Goal: Task Accomplishment & Management: Manage account settings

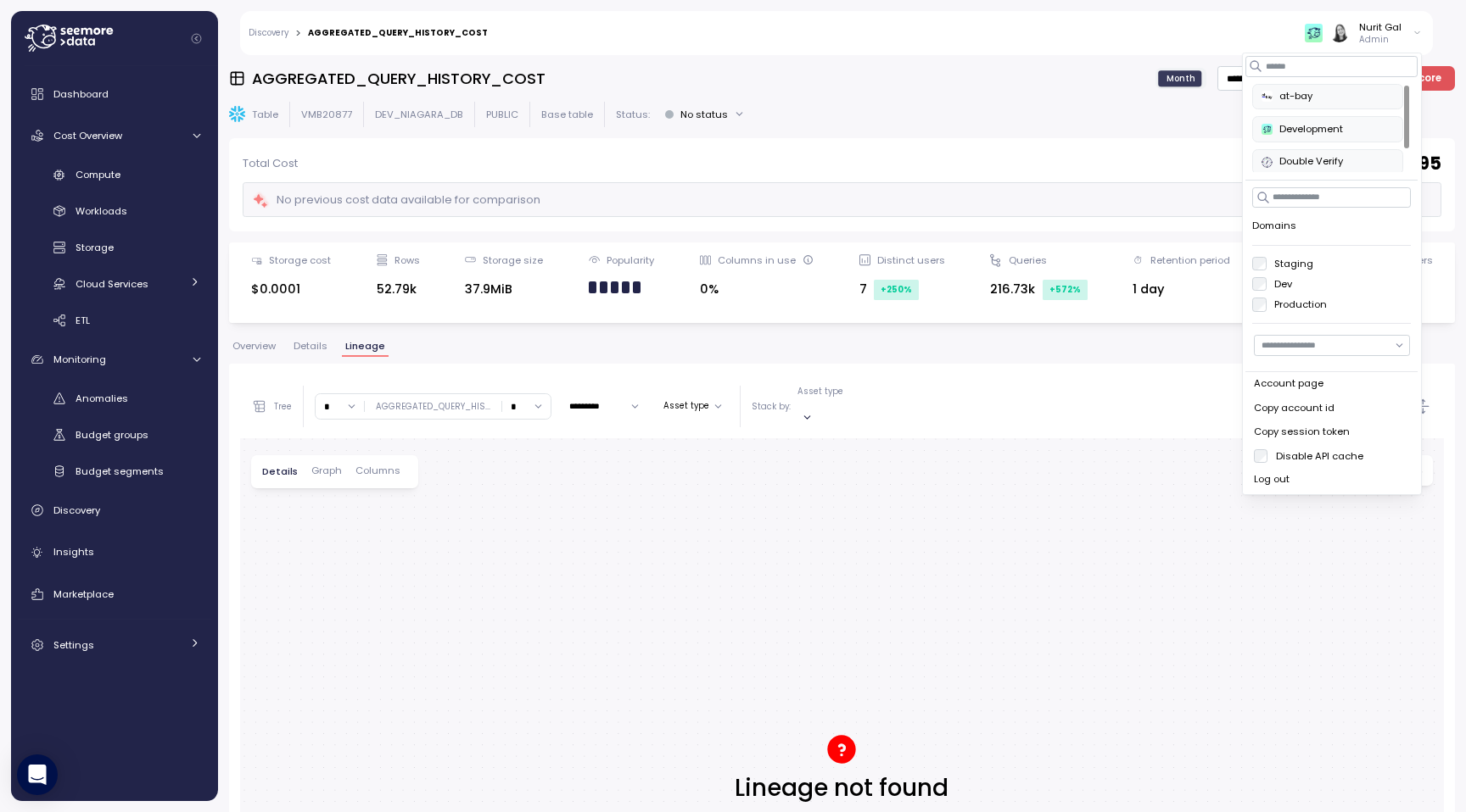
click at [1379, 48] on div "Nurit Gal Admin" at bounding box center [966, 33] width 934 height 44
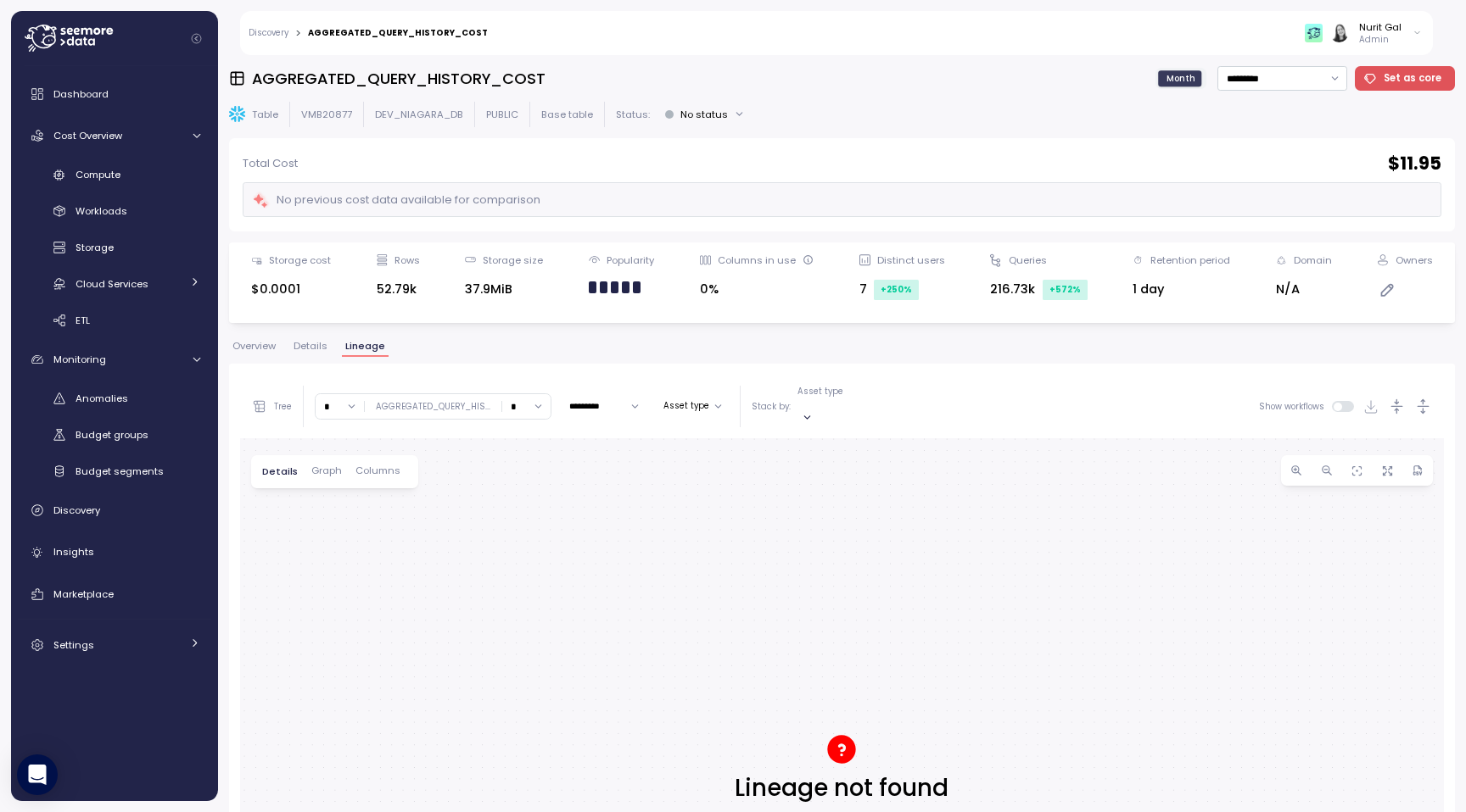
click at [1375, 42] on p "Admin" at bounding box center [1379, 40] width 43 height 11
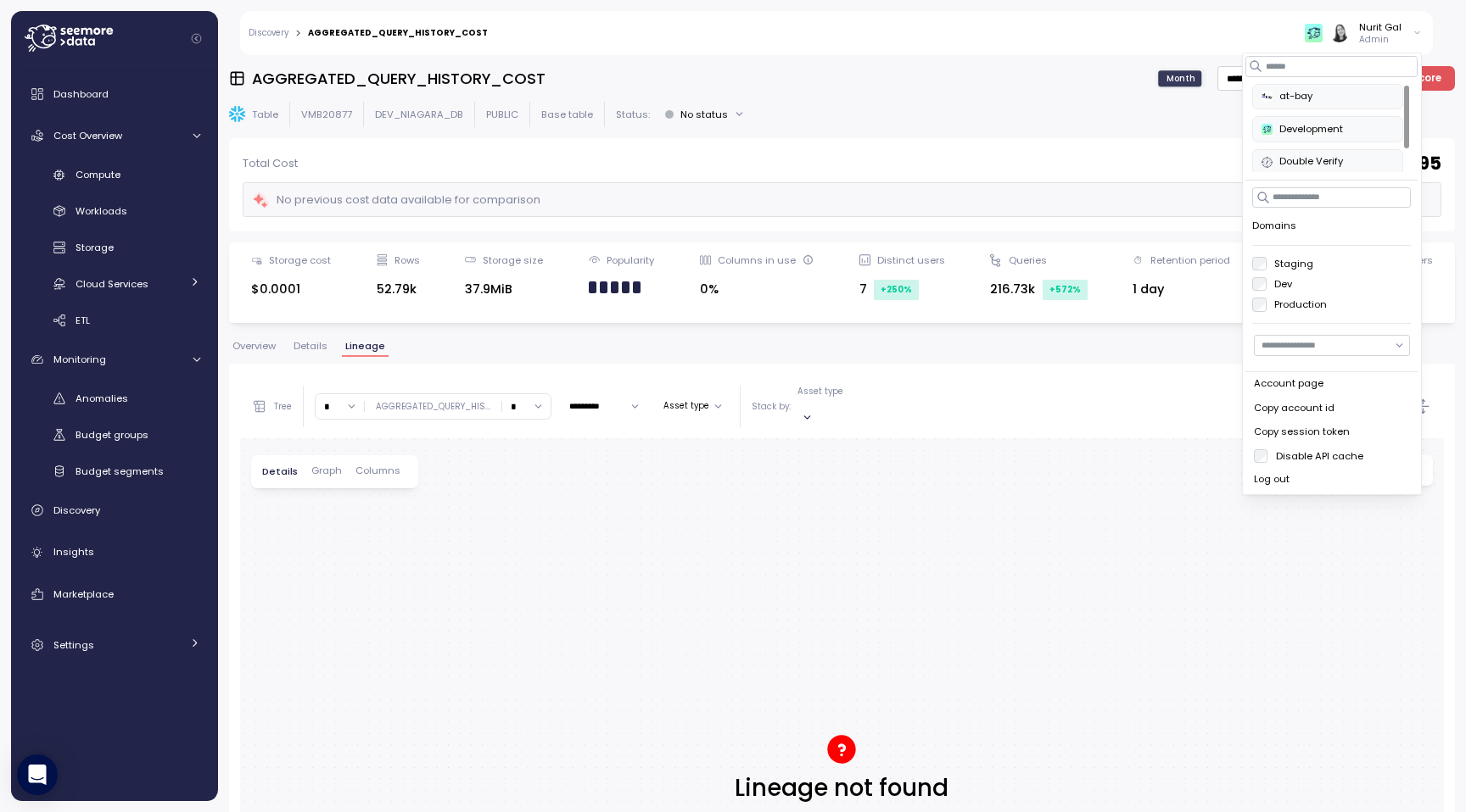
click at [1297, 140] on button "Development" at bounding box center [1328, 128] width 150 height 26
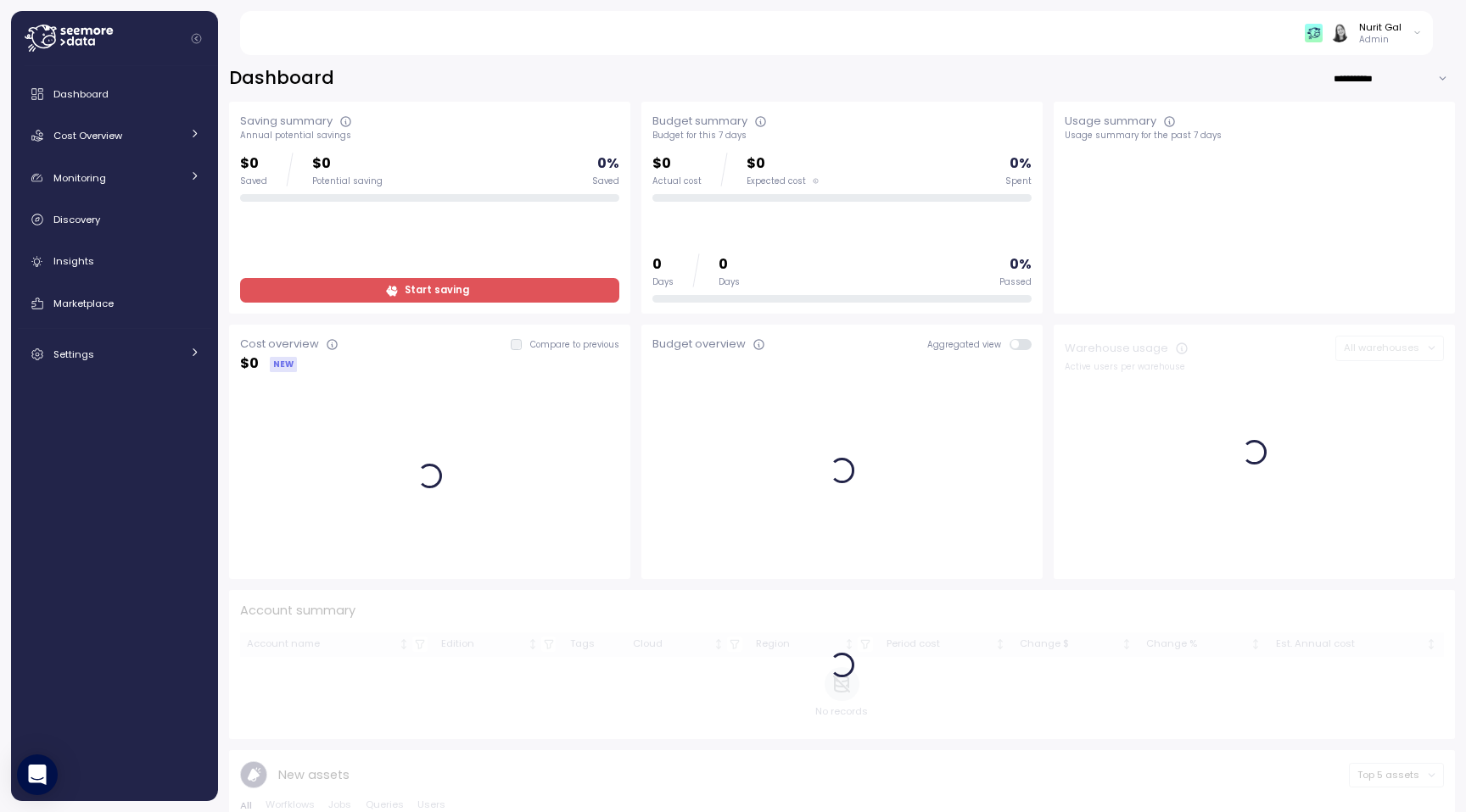
click at [1374, 33] on div "Nurit Gal" at bounding box center [1379, 27] width 43 height 13
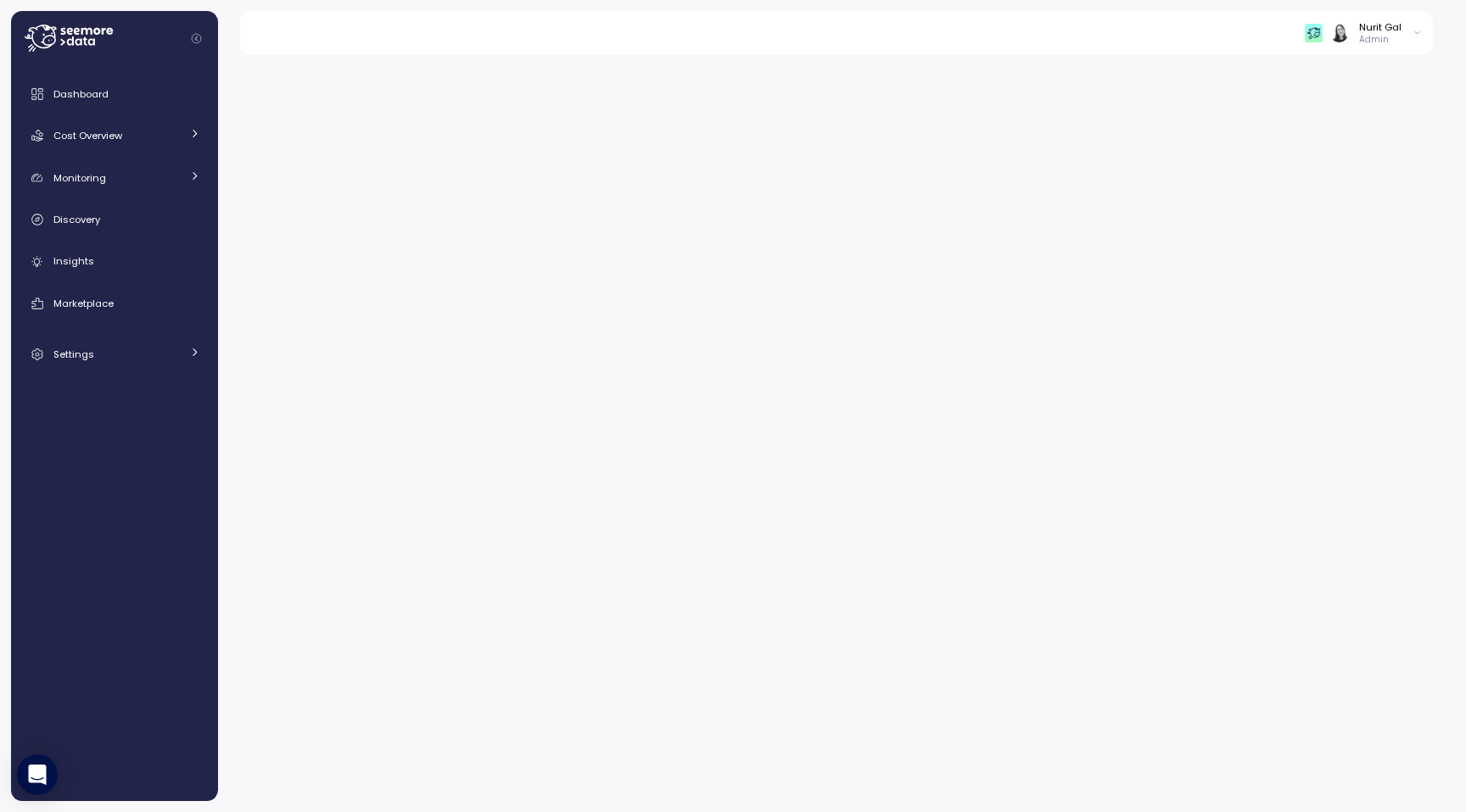
click at [1384, 34] on p "Admin" at bounding box center [1379, 40] width 43 height 11
click at [1260, 477] on div "Log out" at bounding box center [1332, 480] width 156 height 15
